Goal: Task Accomplishment & Management: Manage account settings

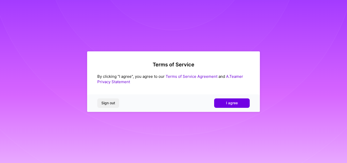
click at [228, 98] on div "Sign out I agree" at bounding box center [173, 102] width 173 height 17
click at [229, 107] on button "I agree" at bounding box center [232, 102] width 36 height 9
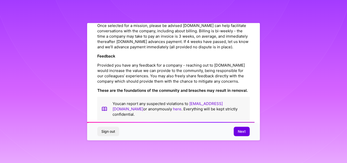
scroll to position [603, 0]
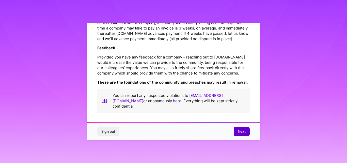
click at [237, 130] on button "Next" at bounding box center [242, 131] width 16 height 9
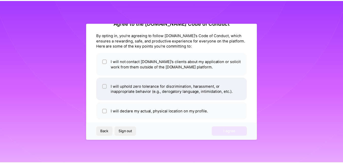
scroll to position [20, 0]
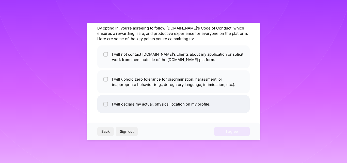
click at [110, 104] on li "I will declare my actual, physical location on my profile." at bounding box center [173, 104] width 152 height 18
checkbox input "true"
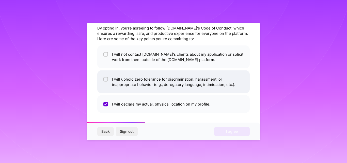
click at [106, 78] on input "checkbox" at bounding box center [106, 79] width 4 height 4
checkbox input "true"
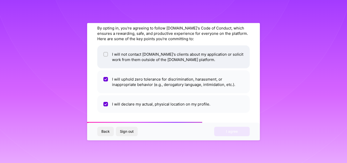
click at [106, 52] on div at bounding box center [105, 54] width 5 height 5
checkbox input "true"
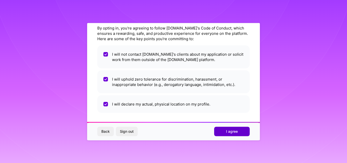
click at [226, 132] on span "I agree" at bounding box center [232, 131] width 12 height 5
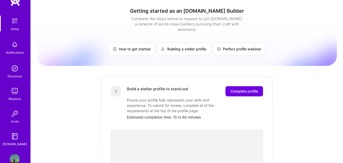
scroll to position [24, 0]
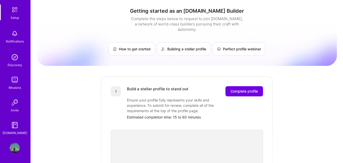
click at [15, 148] on img at bounding box center [15, 147] width 10 height 10
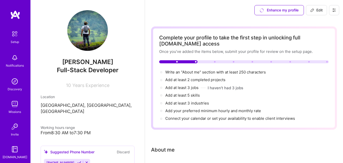
click at [85, 84] on span "Years Experience" at bounding box center [90, 84] width 37 height 5
click at [190, 73] on span "Write an "About me" section with at least 250 characters →" at bounding box center [218, 72] width 106 height 5
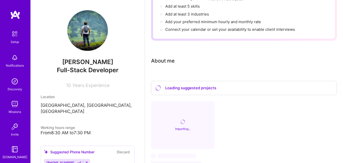
select select "US"
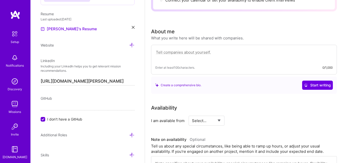
scroll to position [95, 0]
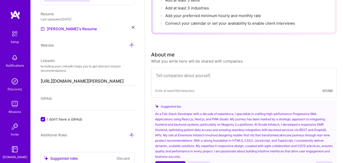
click at [179, 77] on textarea at bounding box center [243, 78] width 177 height 12
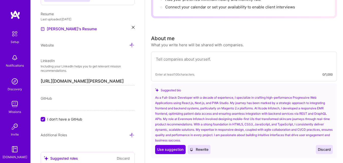
scroll to position [120, 0]
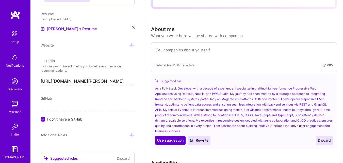
click at [176, 138] on span "Use suggestion" at bounding box center [170, 140] width 26 height 5
type textarea "As a Full-Stack Developer with a decade of experience, I specialize in crafting…"
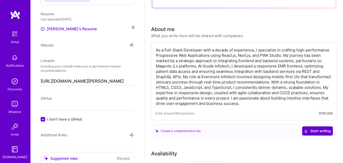
click at [302, 131] on button "Start writing" at bounding box center [317, 130] width 31 height 9
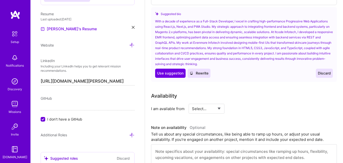
scroll to position [247, 0]
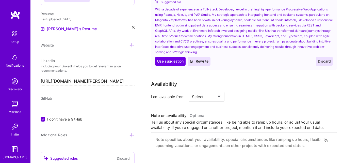
click at [207, 96] on select "Select... Right Now Future Date Not Available" at bounding box center [206, 96] width 29 height 13
select select "Right Now"
click at [192, 90] on select "Select... Right Now Future Date Not Available" at bounding box center [206, 96] width 29 height 13
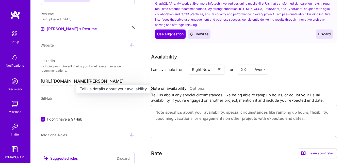
scroll to position [298, 0]
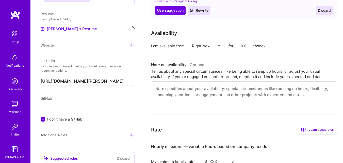
click at [183, 93] on textarea at bounding box center [244, 97] width 186 height 33
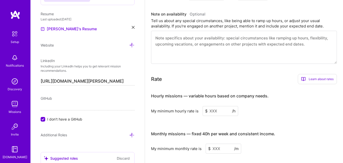
scroll to position [349, 0]
click at [220, 110] on input at bounding box center [221, 111] width 36 height 10
type input "1"
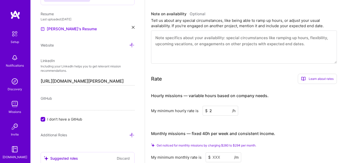
type input "20"
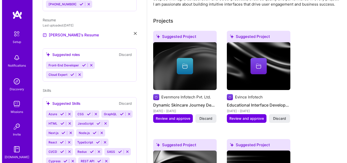
scroll to position [247, 0]
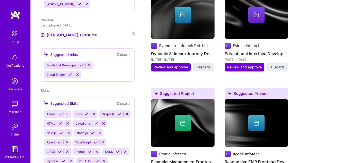
click at [171, 65] on span "Review and approve" at bounding box center [171, 66] width 35 height 5
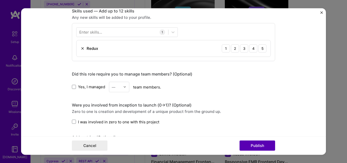
click at [259, 144] on button "Publish" at bounding box center [257, 145] width 36 height 10
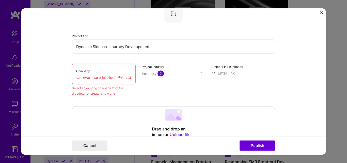
scroll to position [33, 0]
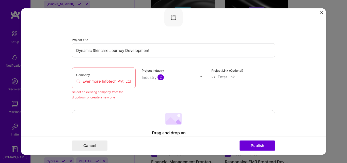
click at [112, 75] on div "Company Evenmore Infotech Pvt. Ltd." at bounding box center [104, 77] width 64 height 21
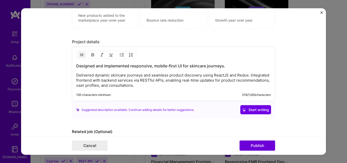
scroll to position [470, 0]
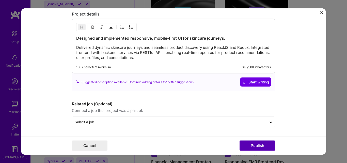
click at [258, 146] on button "Publish" at bounding box center [257, 145] width 36 height 10
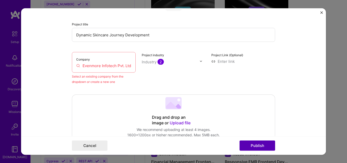
scroll to position [33, 0]
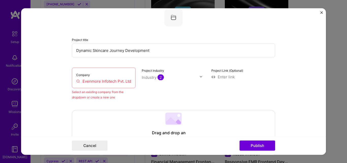
click at [147, 74] on div "Industry 2" at bounding box center [153, 76] width 22 height 5
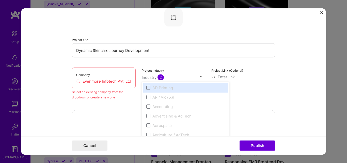
click at [164, 64] on div "Project title Dynamic Skincare Journey Development Company Evenmore Infotech Pv…" at bounding box center [173, 53] width 203 height 91
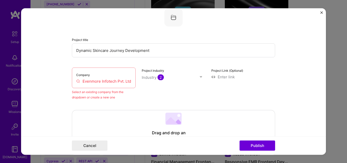
click at [102, 77] on div "Company Evenmore Infotech Pvt. Ltd." at bounding box center [104, 77] width 64 height 21
click at [129, 83] on div "Company Evenmore Infotech Pvt. Ltd." at bounding box center [104, 77] width 64 height 21
drag, startPoint x: 129, startPoint y: 81, endPoint x: 117, endPoint y: 81, distance: 12.4
click at [117, 81] on div "Company Evenmore Infotech Pvt. Ltd." at bounding box center [104, 77] width 64 height 21
click at [118, 81] on input "Evenmore Infotech Pvt. Ltd." at bounding box center [103, 80] width 55 height 5
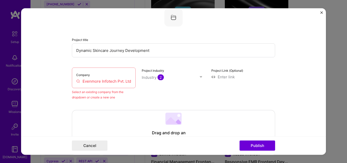
click at [118, 81] on input "Evenmore Infotech Pvt. Ltd." at bounding box center [103, 80] width 55 height 5
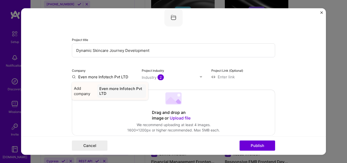
type input "Even more Infotech Pvt LTD"
click at [112, 89] on div "Even more Infotech Pvt LTD" at bounding box center [121, 91] width 49 height 14
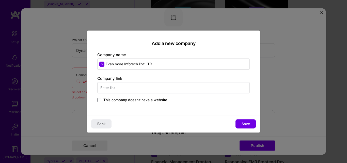
click at [171, 88] on input "text" at bounding box center [173, 87] width 152 height 11
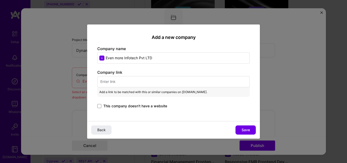
paste input "[URL][DOMAIN_NAME]"
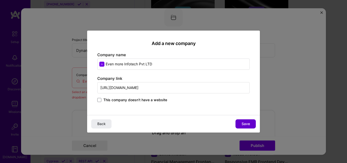
type input "[URL][DOMAIN_NAME]"
click at [245, 123] on span "Save" at bounding box center [245, 123] width 8 height 5
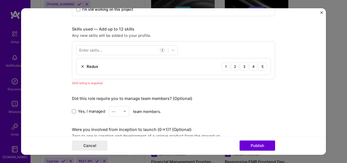
scroll to position [236, 0]
click at [103, 43] on div "Enter skills... 1 Redux 1 2 3 4 5" at bounding box center [173, 59] width 203 height 38
click at [112, 49] on div at bounding box center [122, 49] width 92 height 8
click at [223, 67] on div "1" at bounding box center [226, 66] width 8 height 8
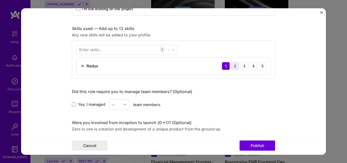
click at [231, 66] on div "2" at bounding box center [235, 66] width 8 height 8
click at [243, 66] on div "3" at bounding box center [244, 66] width 8 height 8
click at [253, 66] on div "4" at bounding box center [253, 66] width 8 height 8
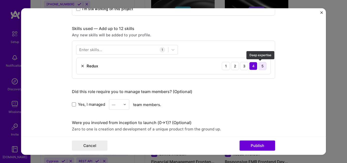
click at [263, 64] on div "5" at bounding box center [262, 66] width 8 height 8
click at [225, 79] on div "Editing suggested project This project is suggested based on your LinkedIn, res…" at bounding box center [173, 57] width 203 height 551
click at [252, 67] on div "4" at bounding box center [253, 66] width 8 height 8
click at [243, 65] on div "3" at bounding box center [244, 66] width 8 height 8
click at [256, 65] on div "1 2 3 4 5" at bounding box center [244, 66] width 45 height 8
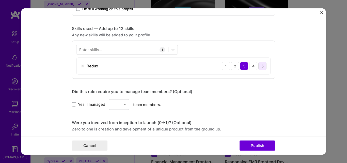
click at [261, 65] on div "5" at bounding box center [262, 66] width 8 height 8
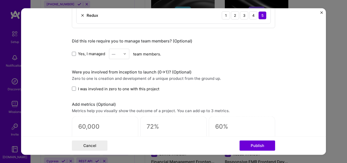
scroll to position [287, 0]
click at [119, 56] on input "text" at bounding box center [116, 53] width 9 height 5
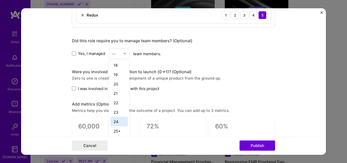
click at [171, 81] on div "Were you involved from inception to launch (0 -> 1)? (Optional) Zero to one is …" at bounding box center [173, 80] width 203 height 22
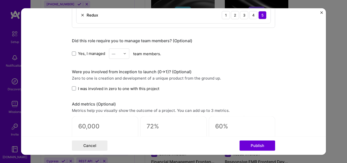
click at [119, 50] on div "—" at bounding box center [116, 53] width 14 height 10
click at [114, 82] on div "8" at bounding box center [118, 81] width 17 height 9
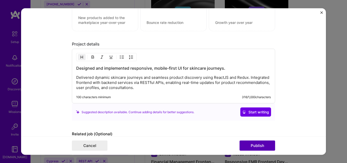
scroll to position [443, 0]
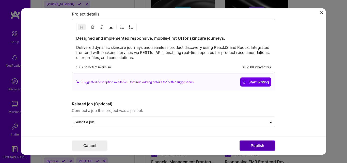
click at [252, 146] on button "Publish" at bounding box center [257, 145] width 36 height 10
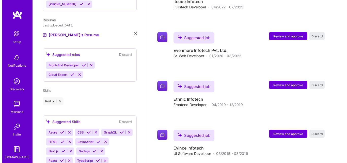
scroll to position [477, 0]
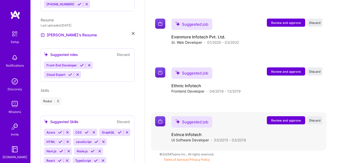
click at [285, 120] on span "Review and approve" at bounding box center [286, 120] width 30 height 4
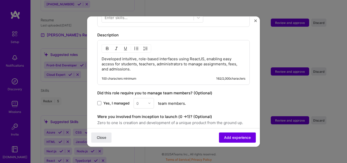
scroll to position [247, 0]
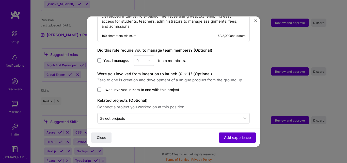
click at [227, 132] on button "Add experience" at bounding box center [237, 137] width 37 height 10
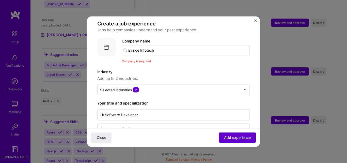
scroll to position [25, 0]
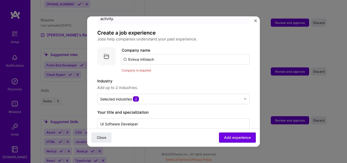
click at [161, 54] on input "Evince Infotech" at bounding box center [186, 59] width 128 height 10
type input "Evince Infotech"
click at [165, 69] on div "Evince Infotech" at bounding box center [166, 73] width 33 height 9
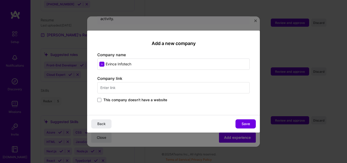
click at [141, 86] on input "text" at bounding box center [173, 87] width 152 height 11
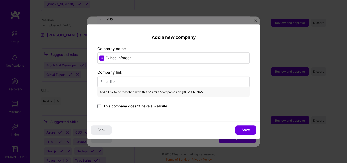
drag, startPoint x: 144, startPoint y: 56, endPoint x: 104, endPoint y: 56, distance: 40.6
click at [104, 56] on input "Evince Infotech" at bounding box center [173, 57] width 152 height 11
click at [120, 84] on input "text" at bounding box center [173, 81] width 152 height 11
paste input "[URL][DOMAIN_NAME]"
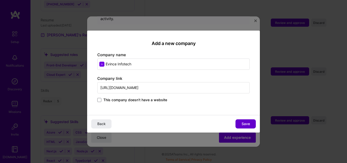
type input "[URL][DOMAIN_NAME]"
click at [243, 120] on button "Save" at bounding box center [245, 123] width 20 height 9
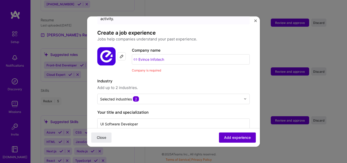
click at [232, 136] on span "Add experience" at bounding box center [237, 137] width 27 height 5
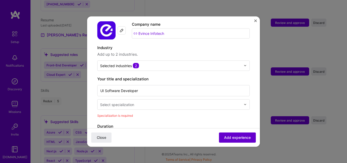
scroll to position [113, 0]
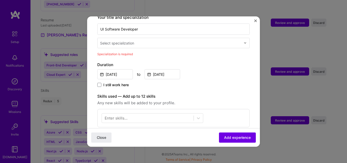
click at [165, 40] on input "text" at bounding box center [171, 42] width 142 height 5
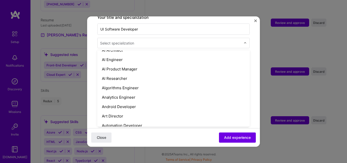
scroll to position [0, 0]
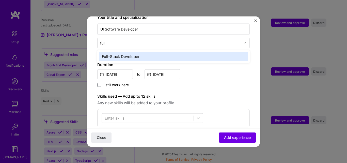
type input "full"
click at [139, 52] on div "Full-Stack Developer" at bounding box center [173, 56] width 149 height 9
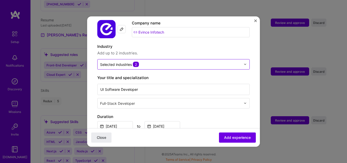
scroll to position [87, 0]
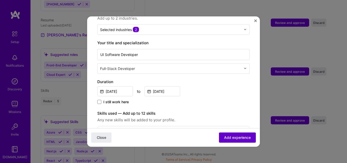
click at [229, 134] on button "Add experience" at bounding box center [237, 137] width 37 height 10
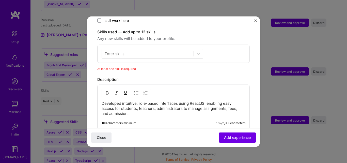
scroll to position [176, 0]
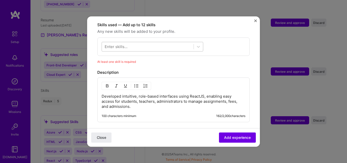
click at [136, 42] on div at bounding box center [148, 46] width 92 height 8
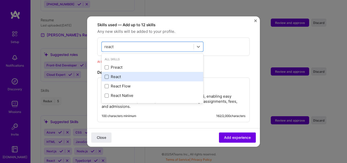
click at [107, 74] on span at bounding box center [107, 76] width 4 height 4
click at [0, 0] on input "checkbox" at bounding box center [0, 0] width 0 height 0
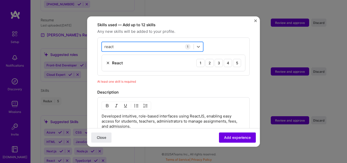
click at [192, 42] on div "react react" at bounding box center [148, 46] width 92 height 8
type input "react"
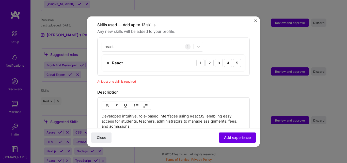
click at [229, 59] on div "1 2 3 4 5" at bounding box center [218, 63] width 45 height 8
click at [233, 59] on div "5" at bounding box center [237, 63] width 8 height 8
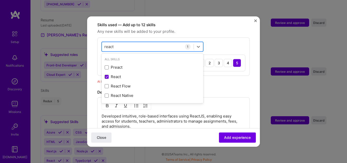
click at [135, 42] on div "react react" at bounding box center [148, 46] width 92 height 8
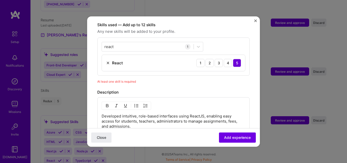
click at [162, 82] on div "Adding suggested job This job is suggested based on your LinkedIn, resume or [D…" at bounding box center [173, 37] width 152 height 372
click at [242, 138] on span "Add experience" at bounding box center [237, 137] width 27 height 5
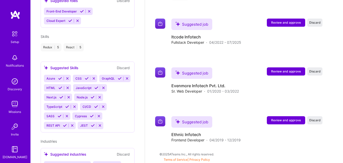
scroll to position [260, 0]
